Goal: Information Seeking & Learning: Learn about a topic

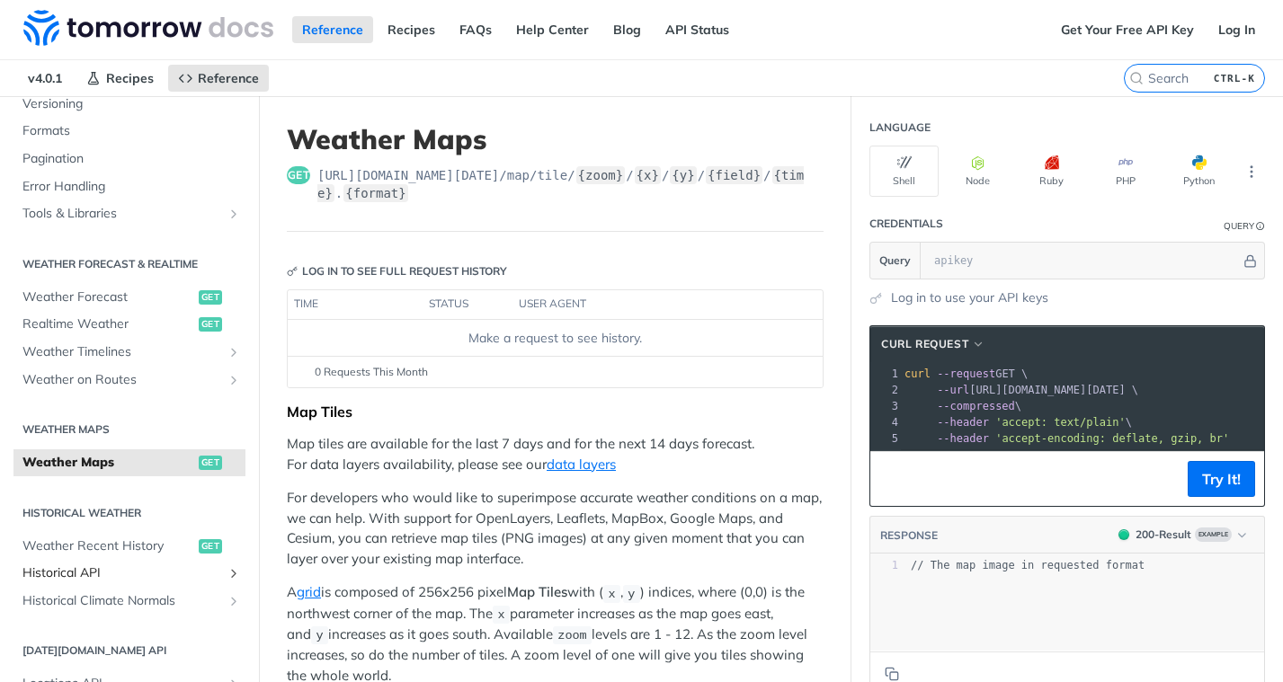
scroll to position [242, 0]
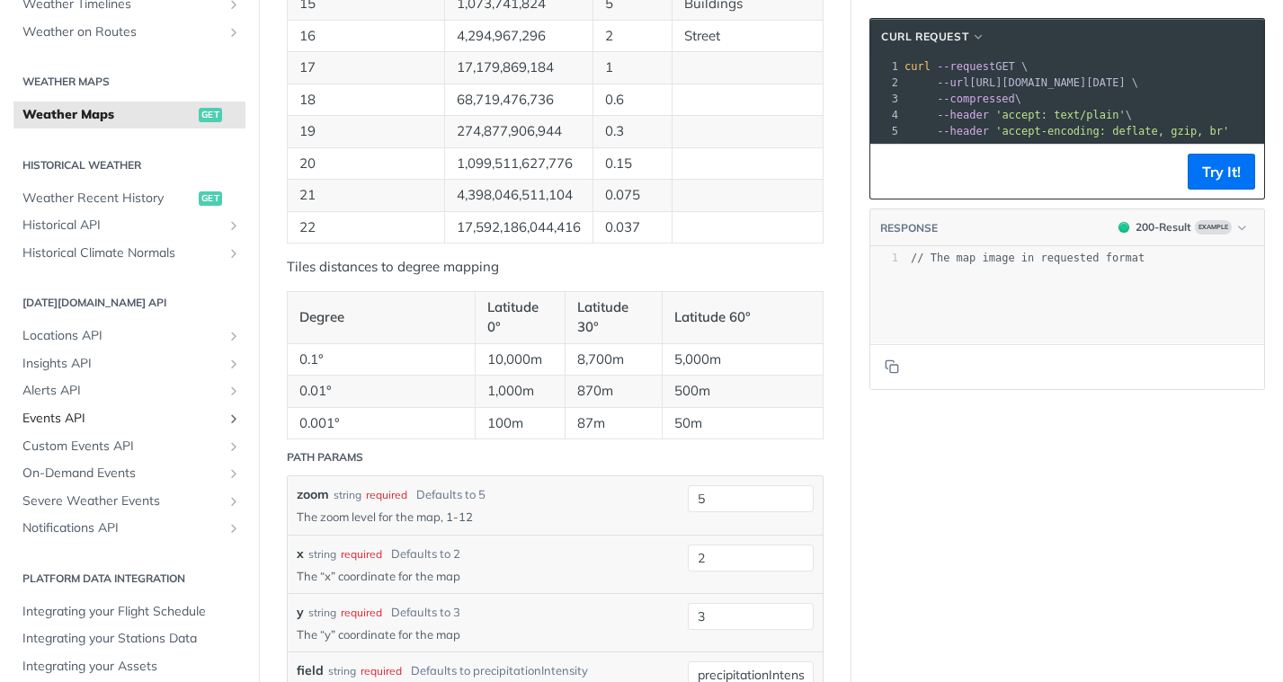
scroll to position [512, 0]
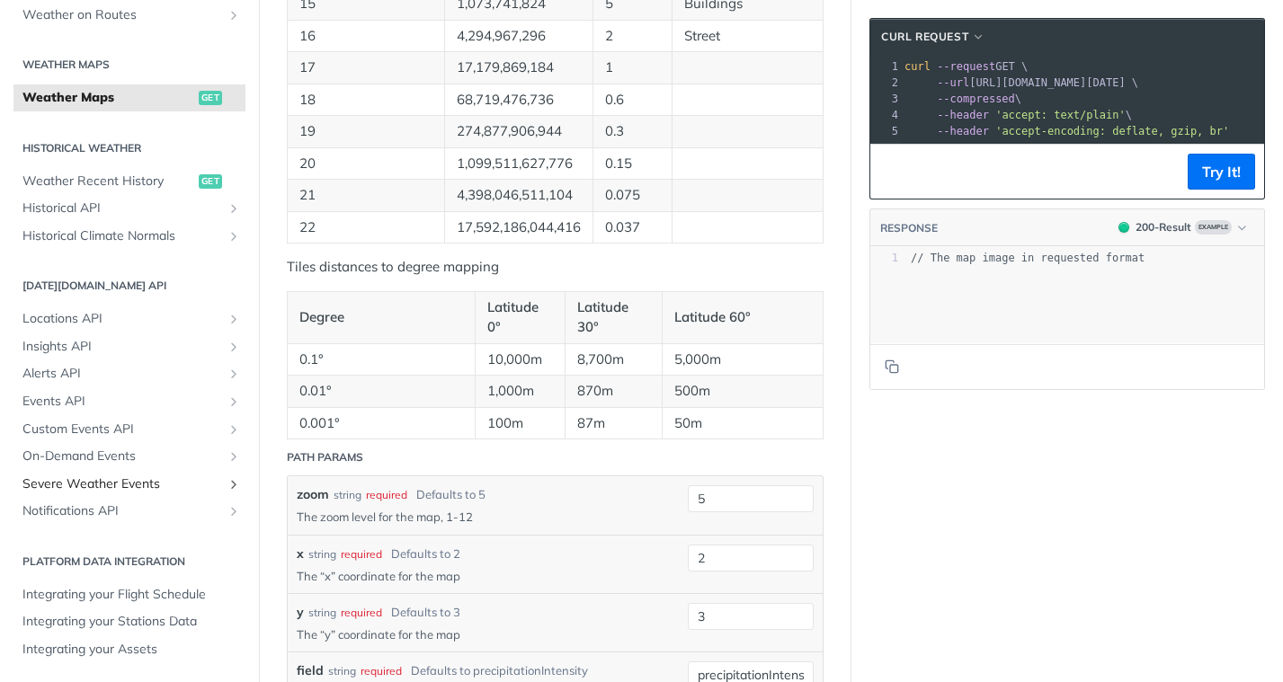
click at [158, 480] on span "Severe Weather Events" at bounding box center [122, 485] width 200 height 18
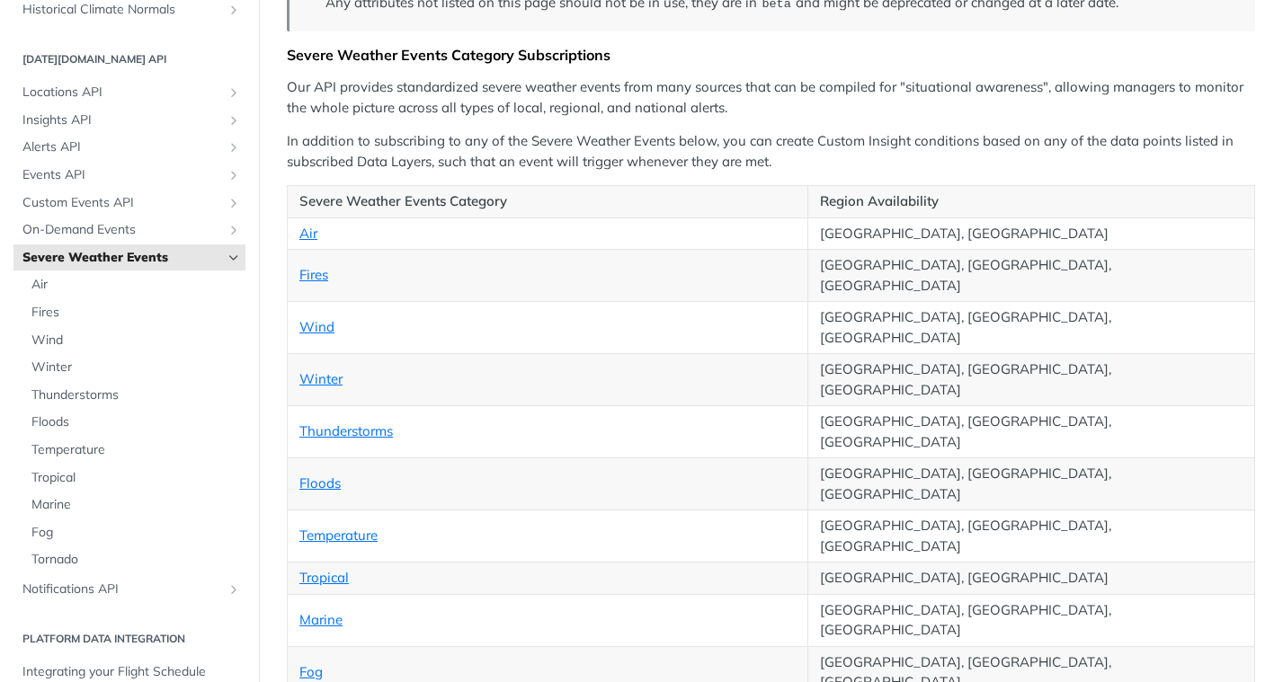
scroll to position [637, 0]
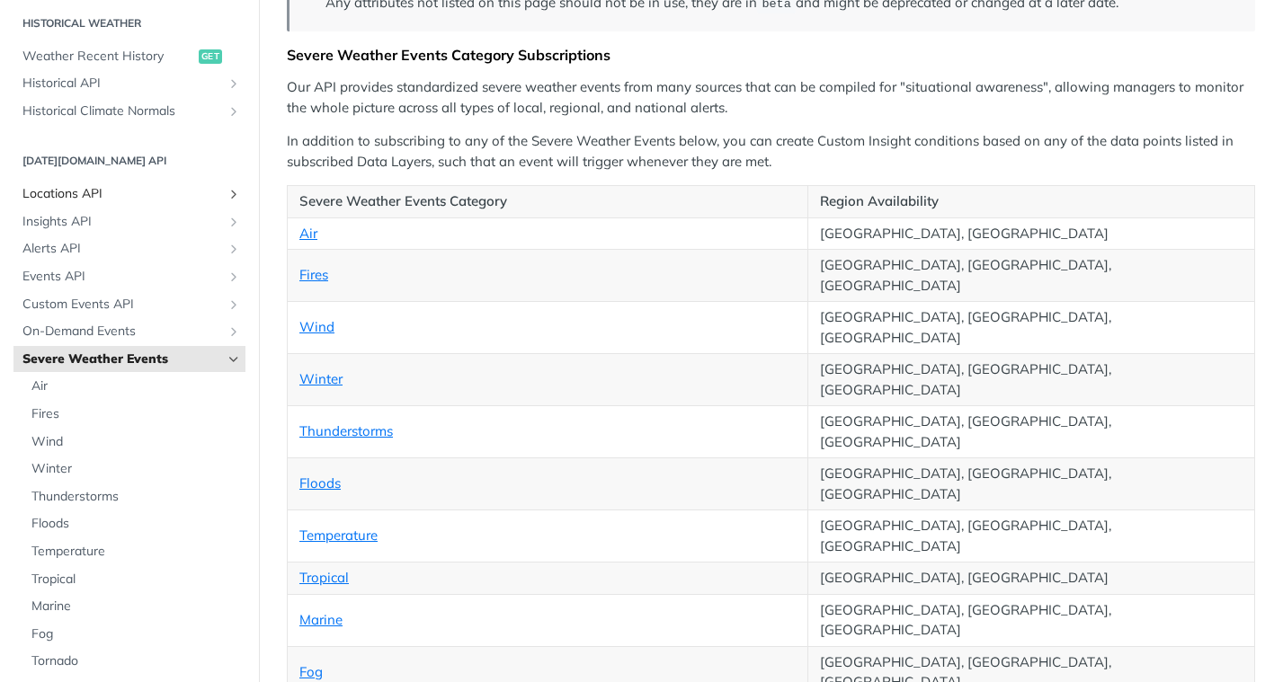
click at [120, 198] on span "Locations API" at bounding box center [122, 194] width 200 height 18
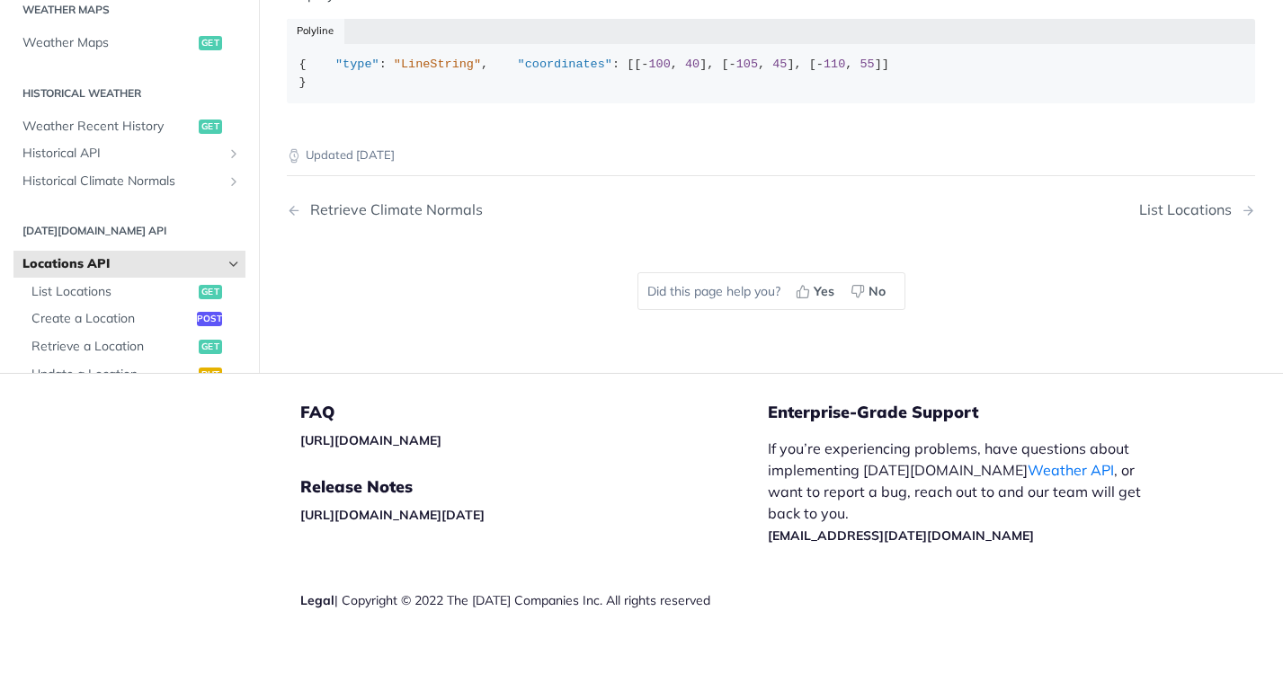
scroll to position [167, 0]
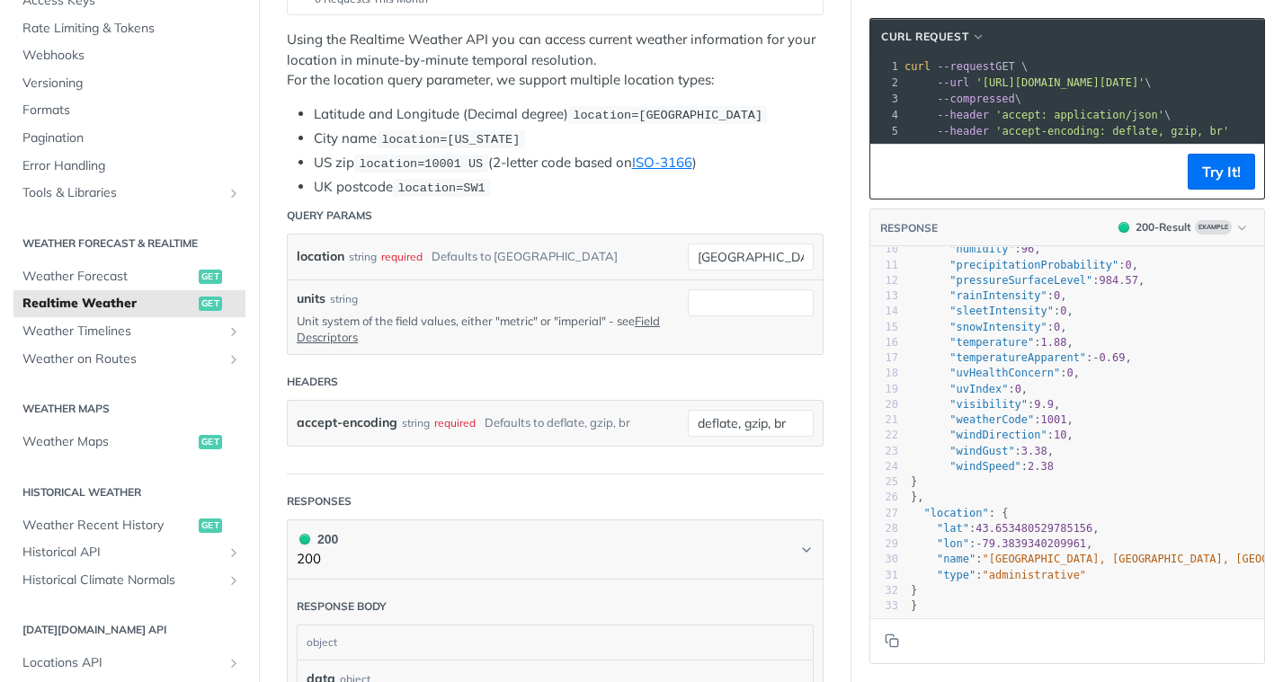
scroll to position [368, 0]
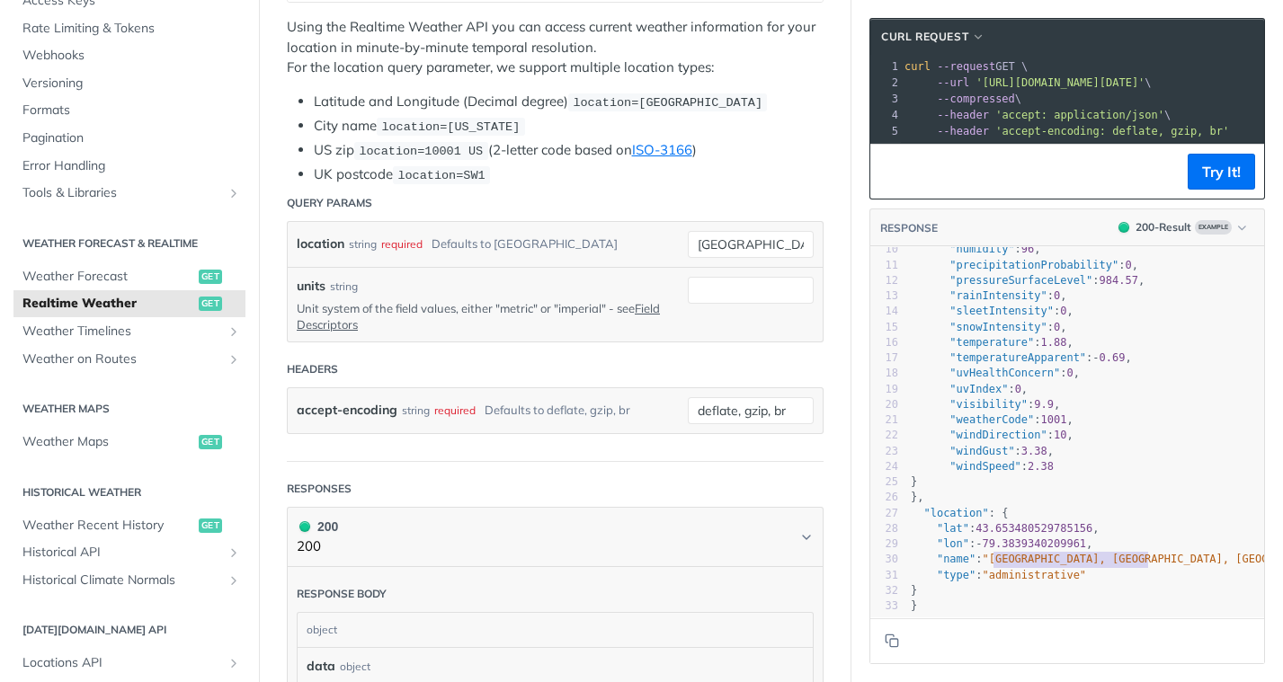
type textarea "ld [GEOGRAPHIC_DATA], [GEOGRAPHIC_DATA], [GEOGRAPHIC_DATA]"
drag, startPoint x: 979, startPoint y: 548, endPoint x: 1139, endPoint y: 547, distance: 160.0
click at [1139, 553] on span ""[GEOGRAPHIC_DATA], [GEOGRAPHIC_DATA], [GEOGRAPHIC_DATA], [GEOGRAPHIC_DATA], [G…" at bounding box center [1291, 559] width 617 height 13
click at [565, 464] on article "Realtime Weather get [URL][DOMAIN_NAME][DATE] /weather/realtime Log in to see f…" at bounding box center [555, 550] width 593 height 1644
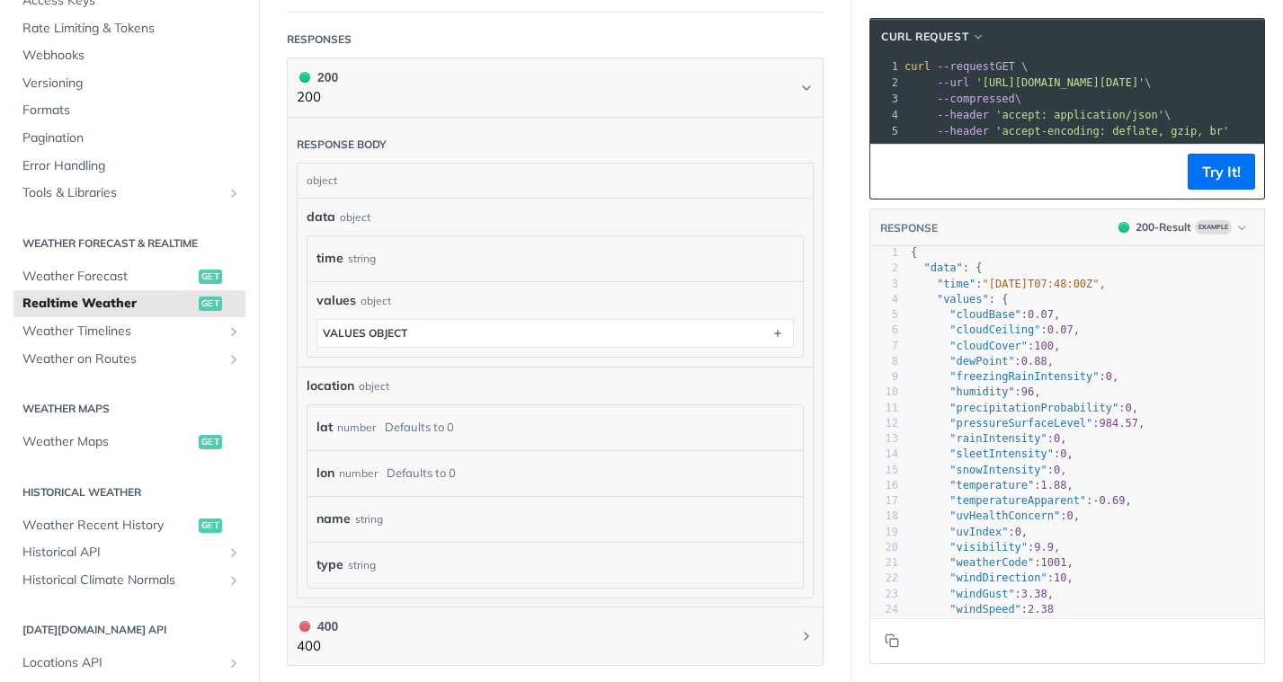
scroll to position [1, 0]
